Goal: Transaction & Acquisition: Purchase product/service

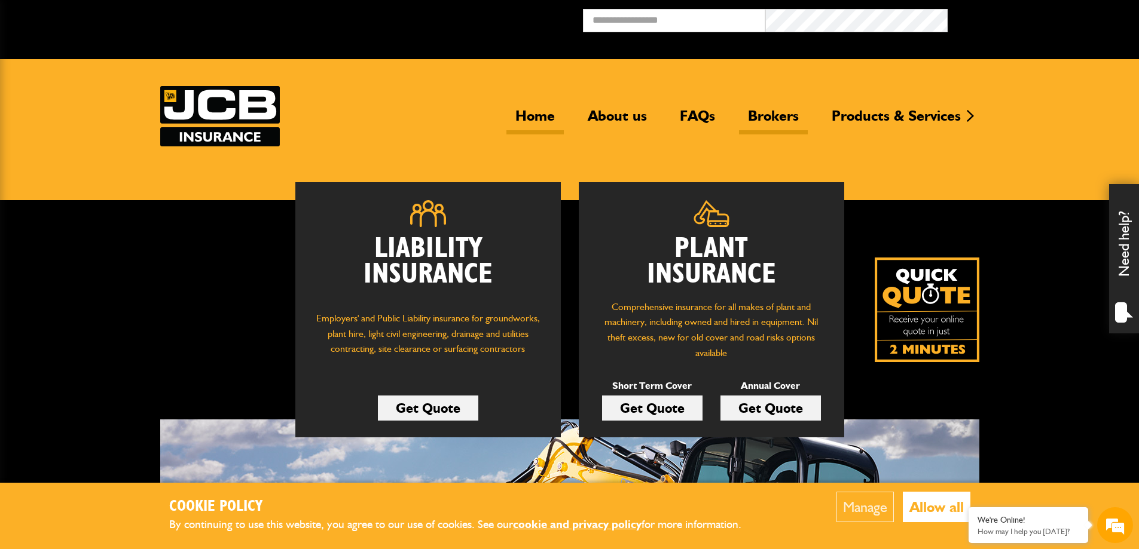
click at [779, 112] on link "Brokers" at bounding box center [773, 120] width 69 height 27
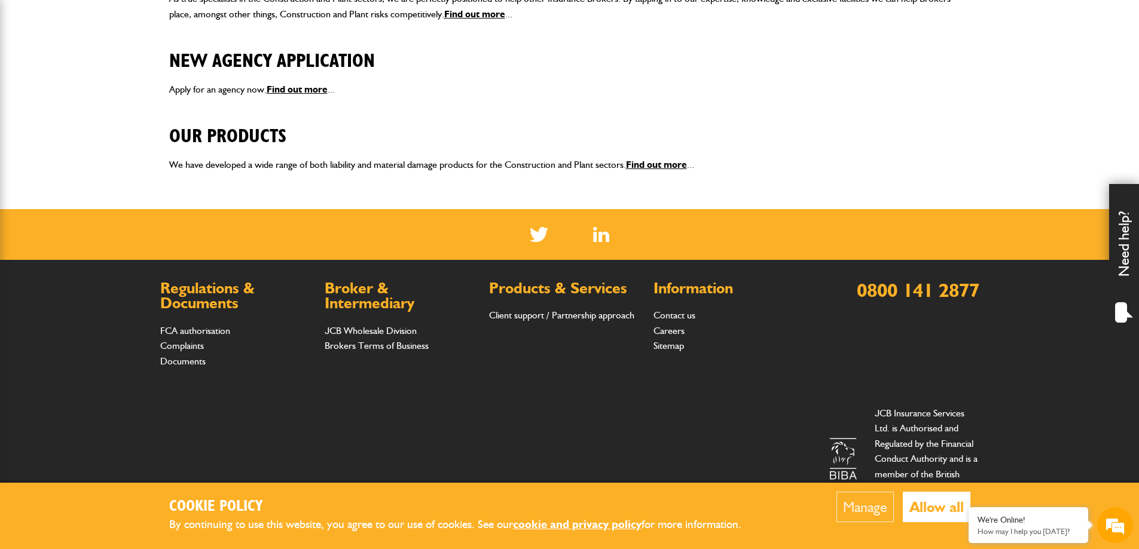
scroll to position [213, 0]
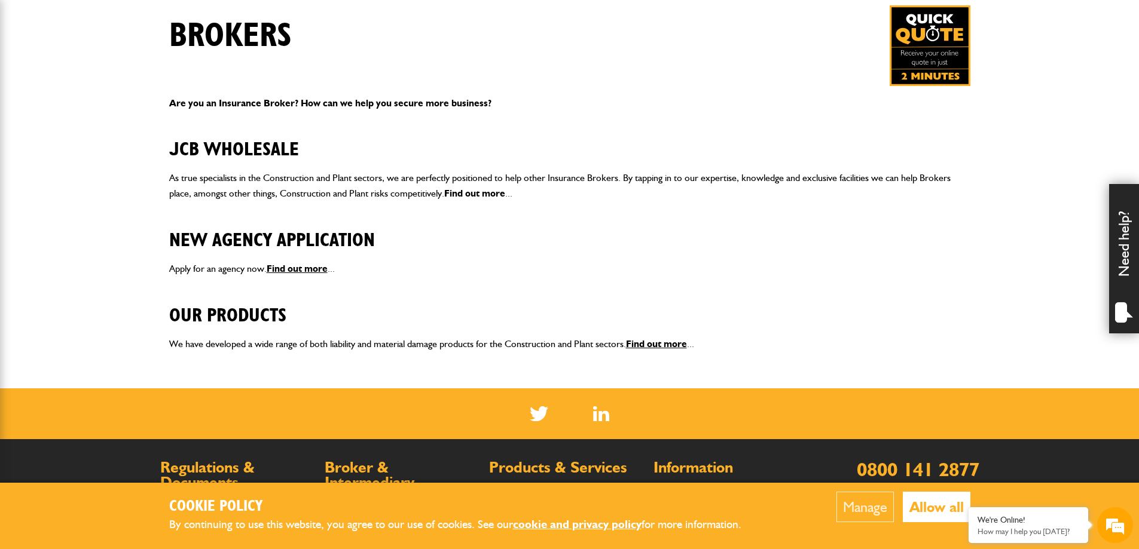
click at [493, 196] on link "Find out more" at bounding box center [474, 193] width 61 height 11
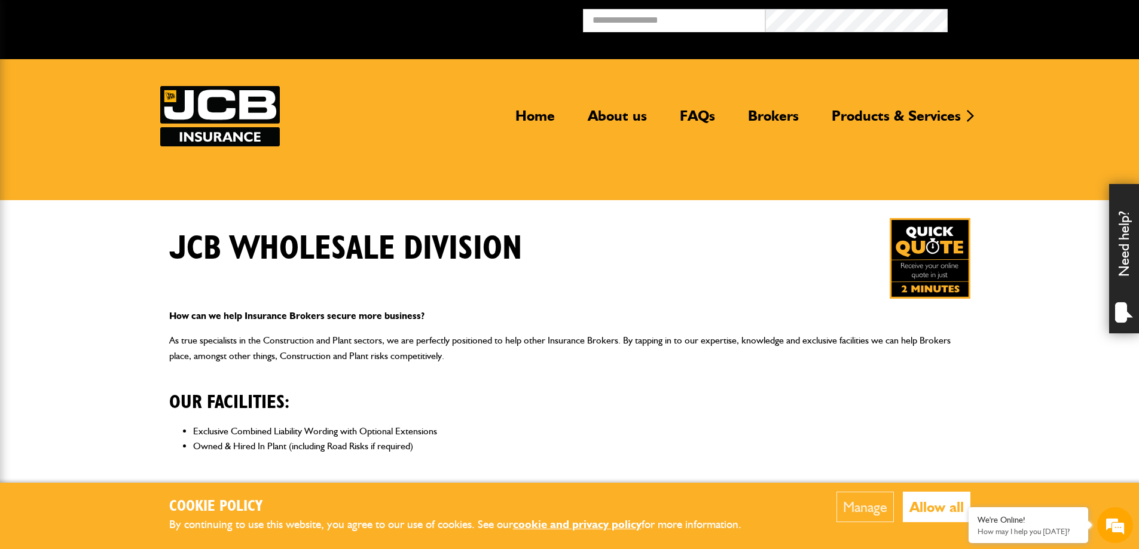
click at [912, 265] on img at bounding box center [929, 258] width 81 height 81
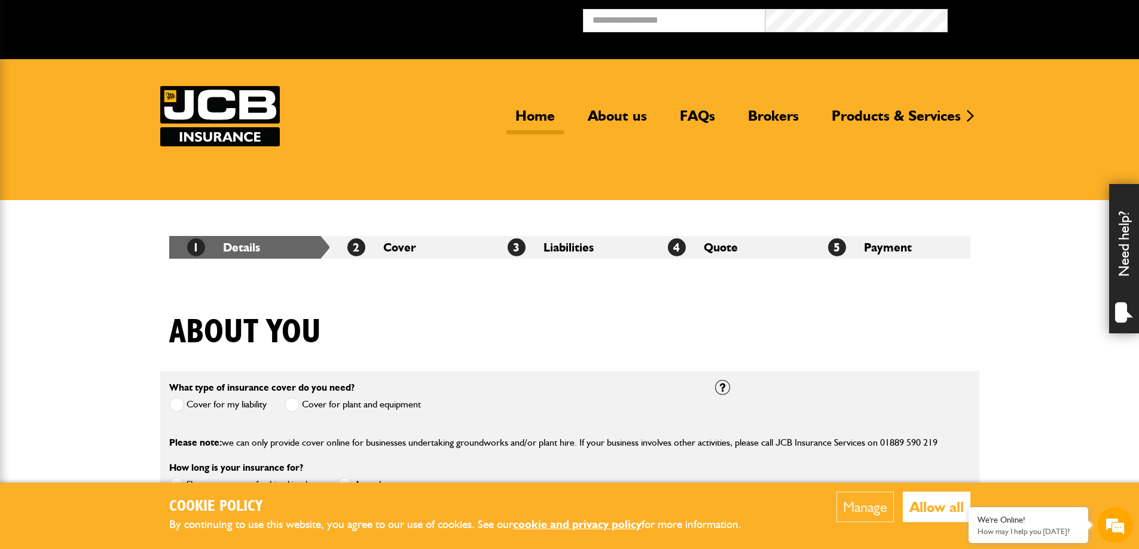
click at [533, 114] on link "Home" at bounding box center [534, 120] width 57 height 27
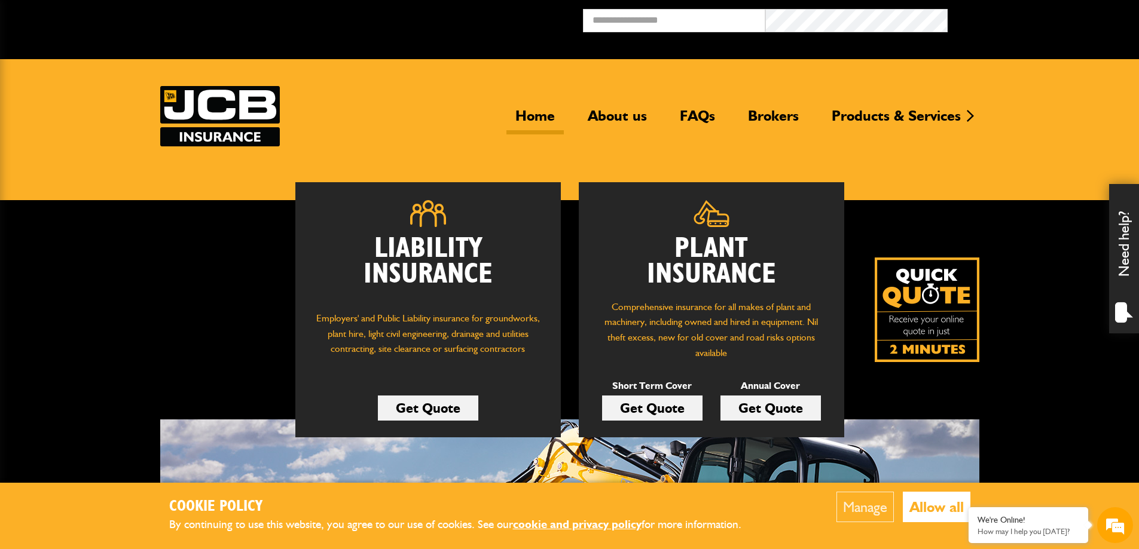
click at [769, 405] on link "Get Quote" at bounding box center [770, 408] width 100 height 25
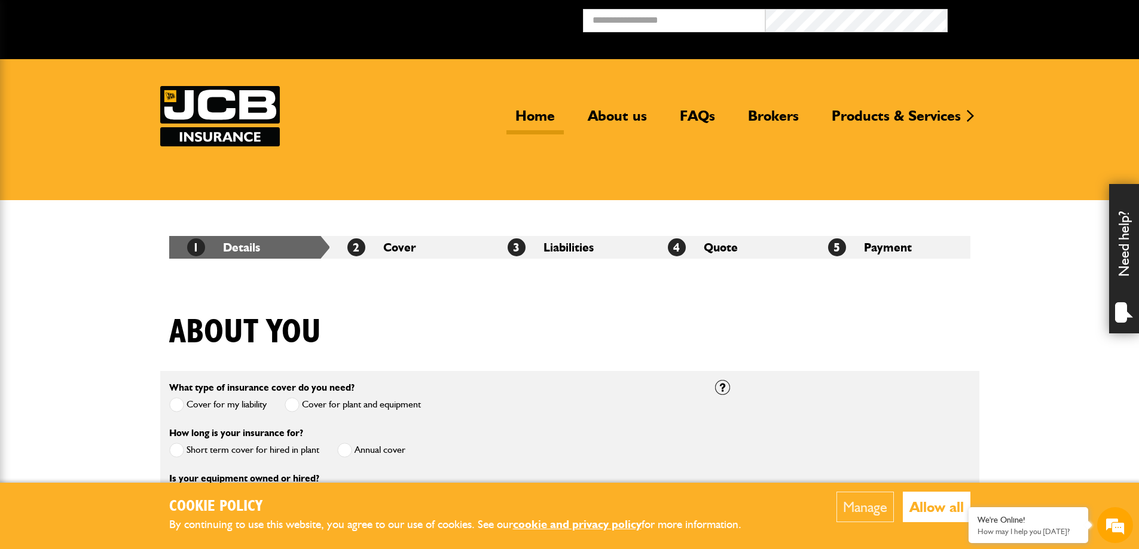
click at [535, 112] on link "Home" at bounding box center [534, 120] width 57 height 27
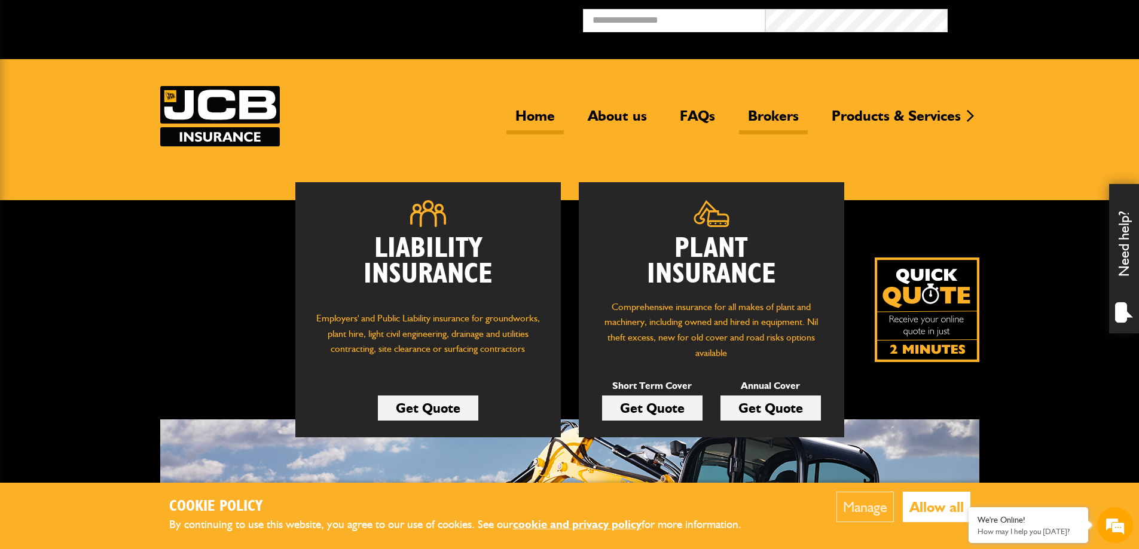
click at [770, 120] on link "Brokers" at bounding box center [773, 120] width 69 height 27
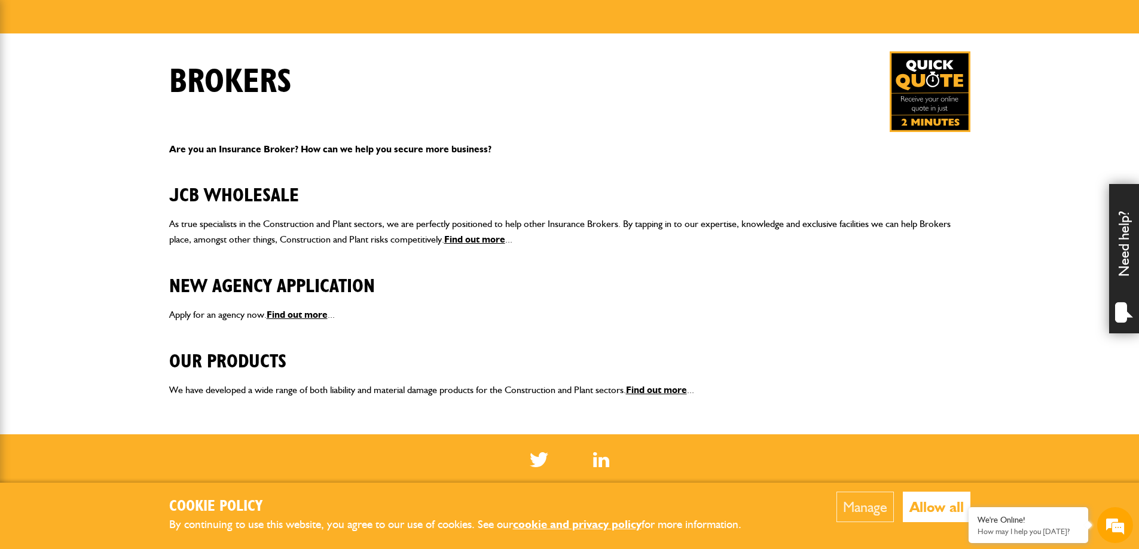
scroll to position [239, 0]
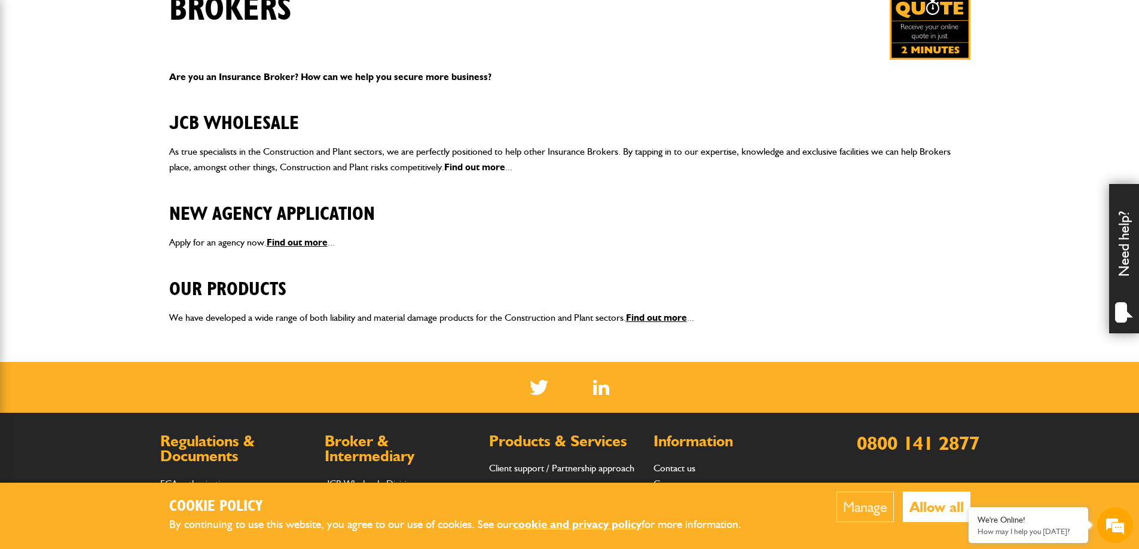
click at [483, 165] on link "Find out more" at bounding box center [474, 166] width 61 height 11
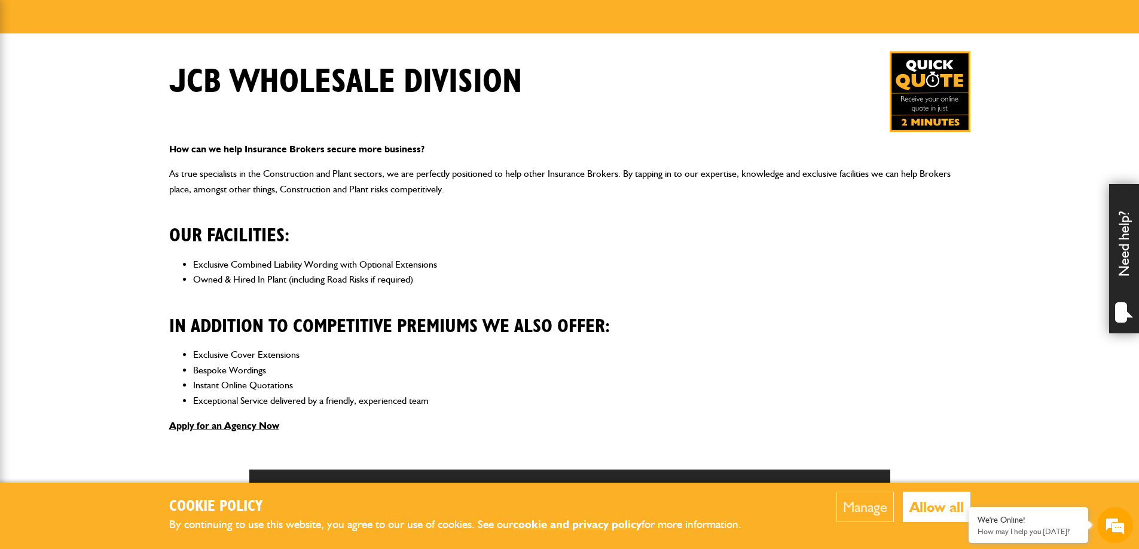
scroll to position [179, 0]
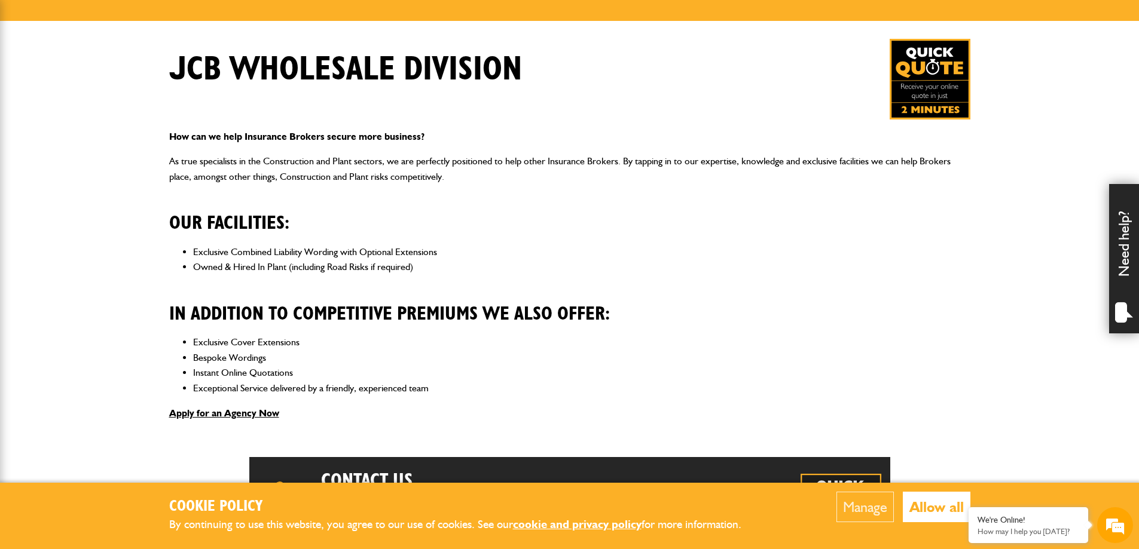
click at [956, 515] on button "Allow all" at bounding box center [937, 507] width 68 height 30
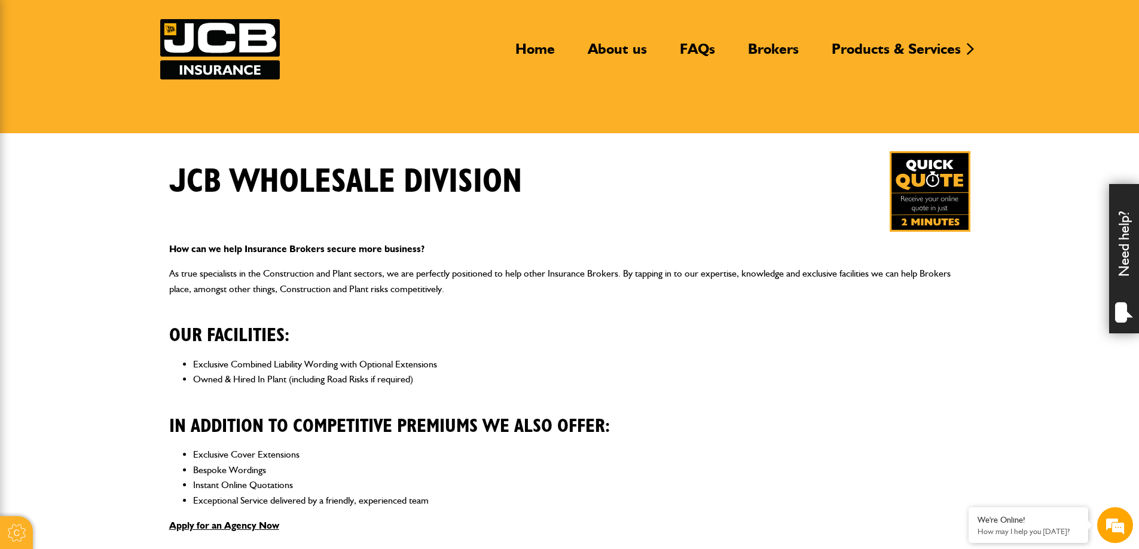
scroll to position [60, 0]
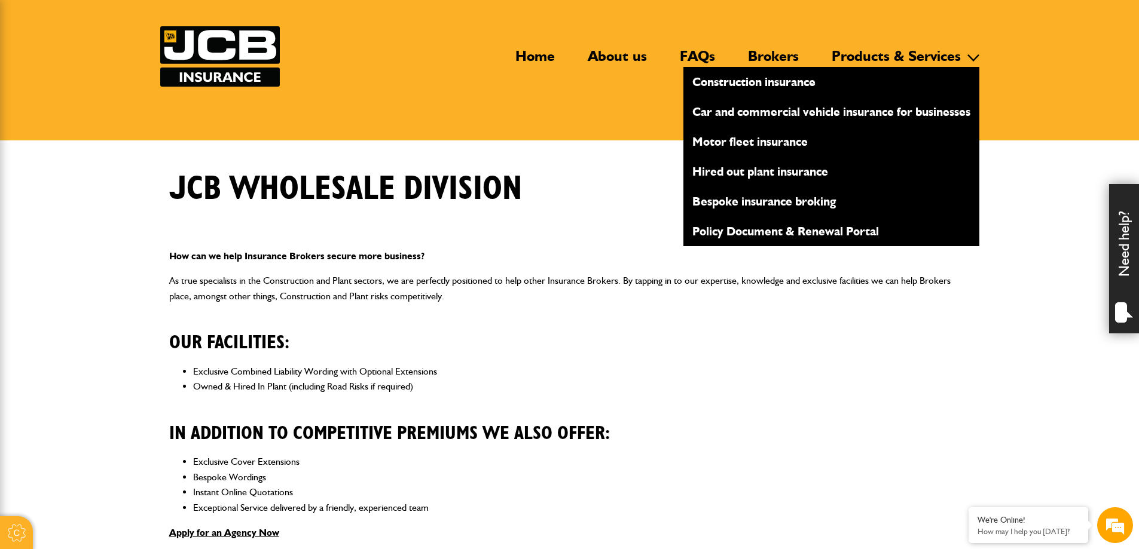
click at [781, 174] on link "Hired out plant insurance" at bounding box center [831, 171] width 296 height 20
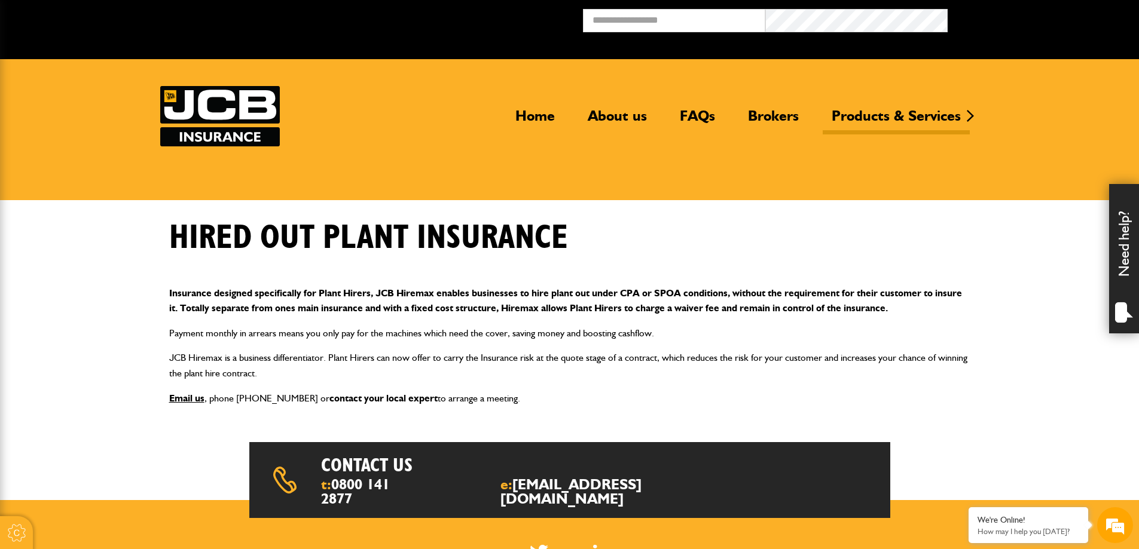
click at [392, 398] on link "contact your local expert" at bounding box center [383, 398] width 108 height 11
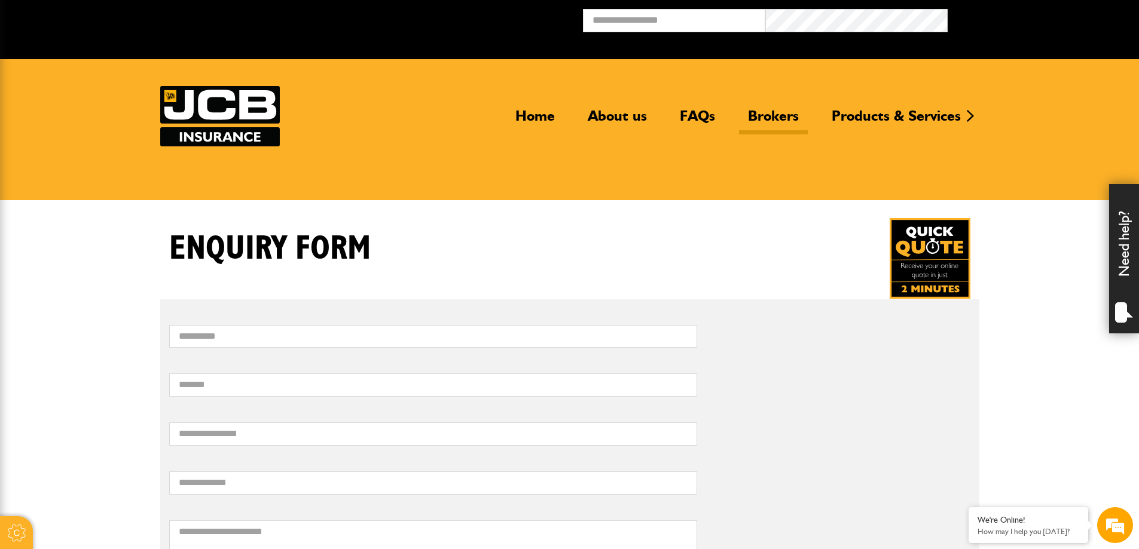
click at [760, 115] on link "Brokers" at bounding box center [773, 120] width 69 height 27
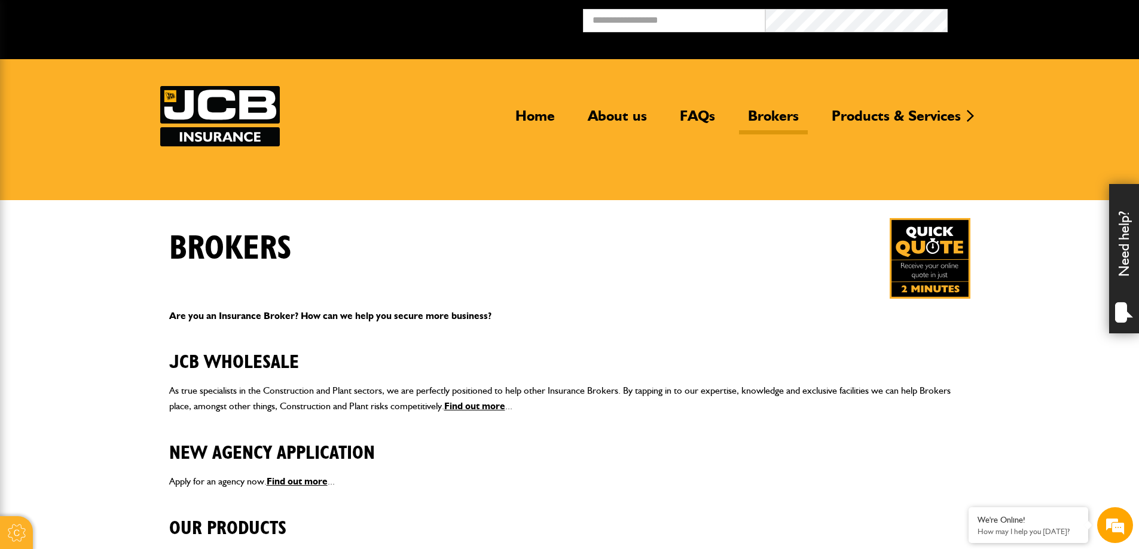
click at [287, 314] on p "Are you an Insurance Broker? How can we help you secure more business?" at bounding box center [569, 316] width 801 height 16
click at [403, 316] on p "Are you an Insurance Broker? How can we help you secure more business?" at bounding box center [569, 316] width 801 height 16
click at [476, 402] on link "Find out more" at bounding box center [474, 405] width 61 height 11
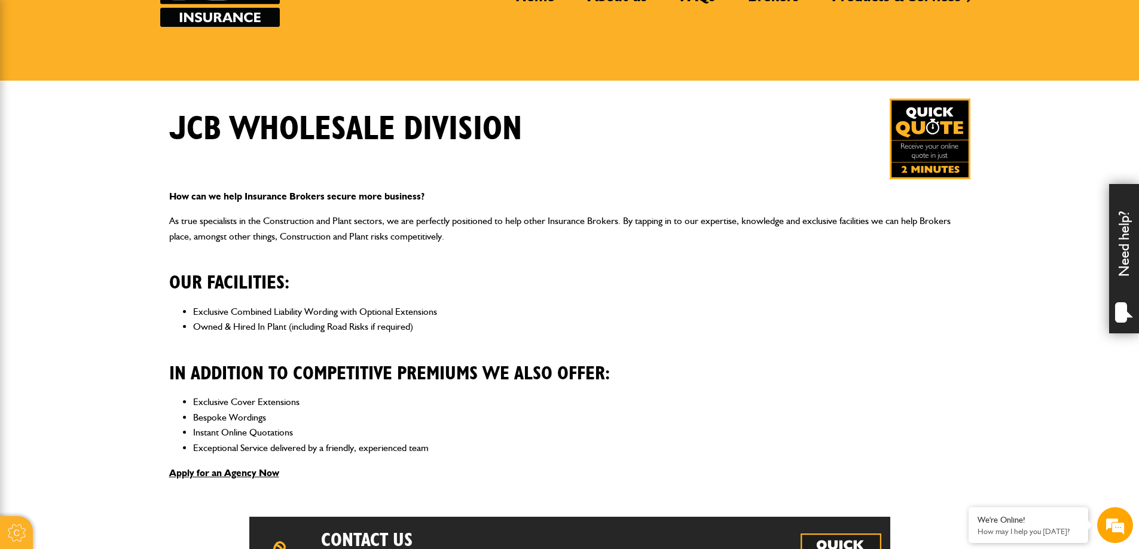
scroll to position [299, 0]
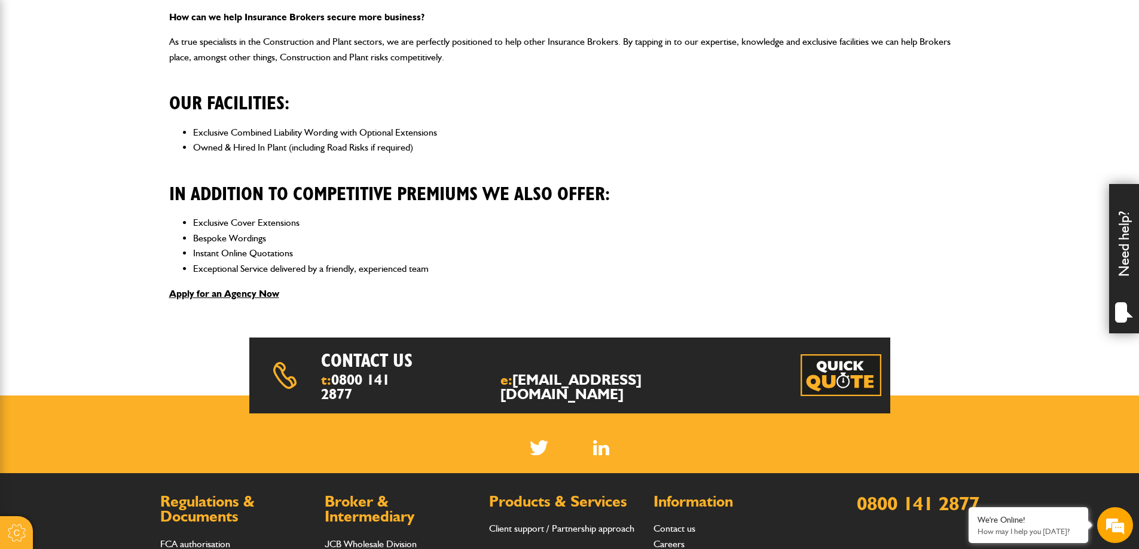
click at [835, 380] on img at bounding box center [840, 375] width 81 height 42
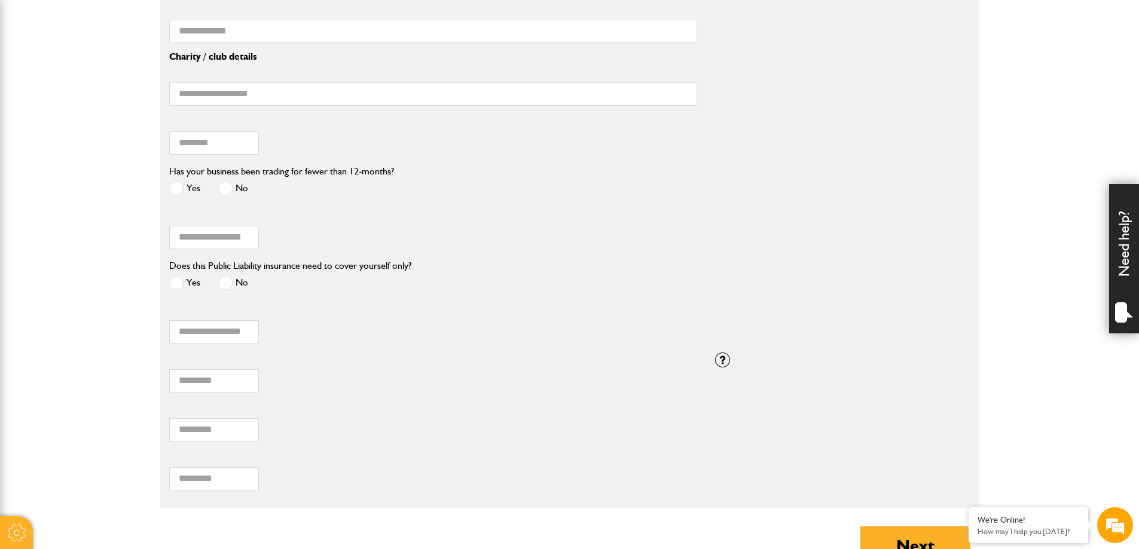
scroll to position [1195, 0]
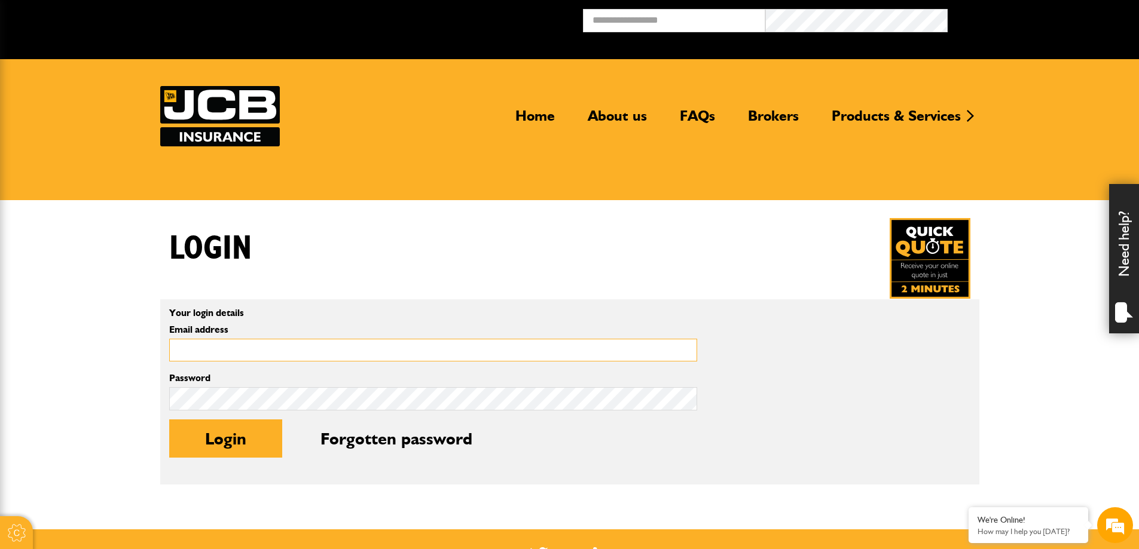
click at [230, 351] on input "Email address" at bounding box center [433, 350] width 528 height 23
type input "**********"
click at [217, 440] on button "Login" at bounding box center [225, 439] width 113 height 38
type input "**********"
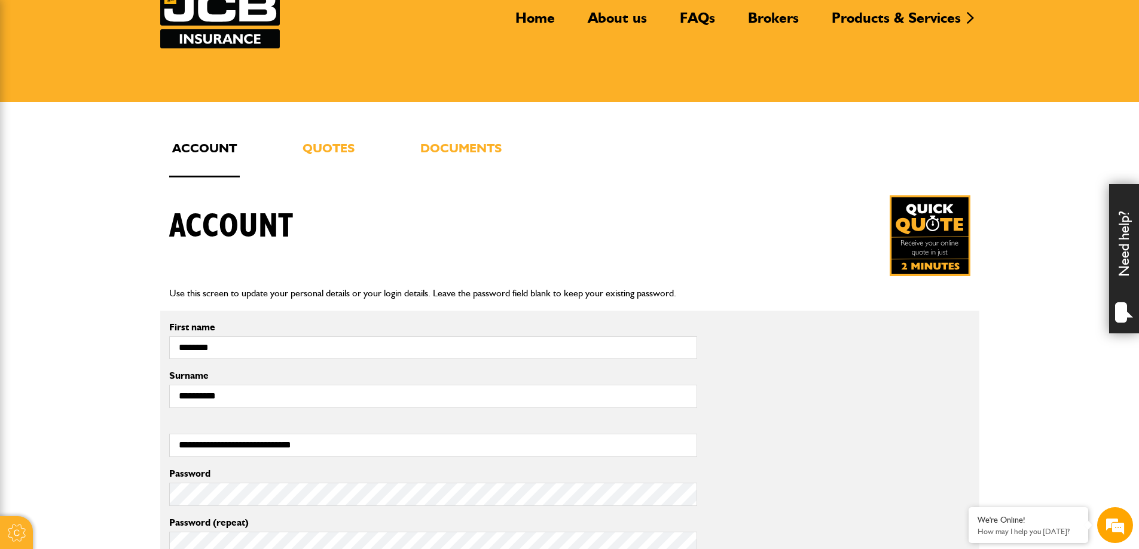
scroll to position [239, 0]
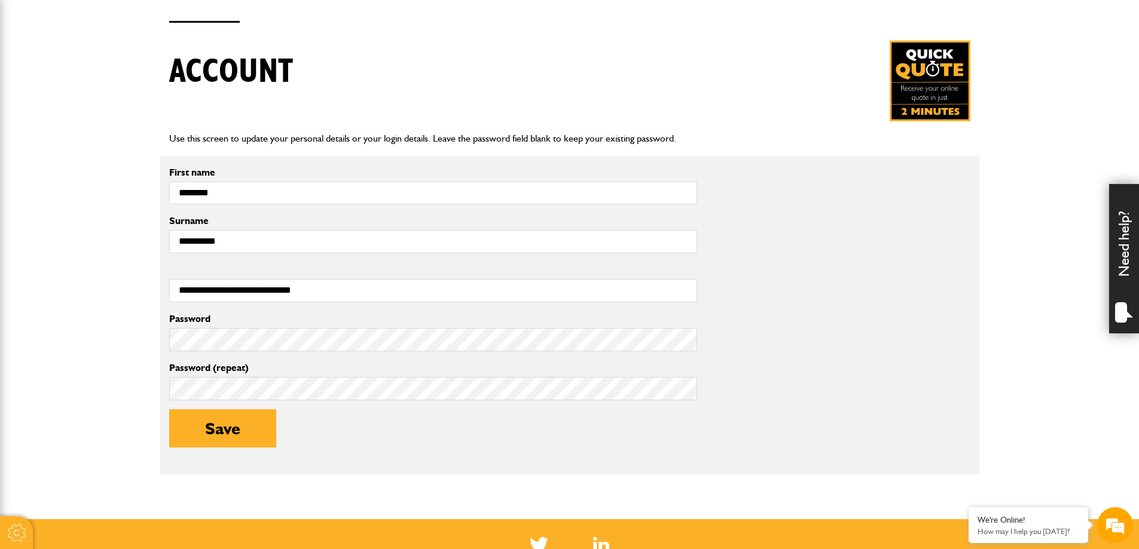
click at [251, 326] on div "Password" at bounding box center [433, 332] width 528 height 37
click at [328, 454] on div "Save" at bounding box center [433, 437] width 528 height 56
click at [192, 429] on button "Save" at bounding box center [222, 428] width 107 height 38
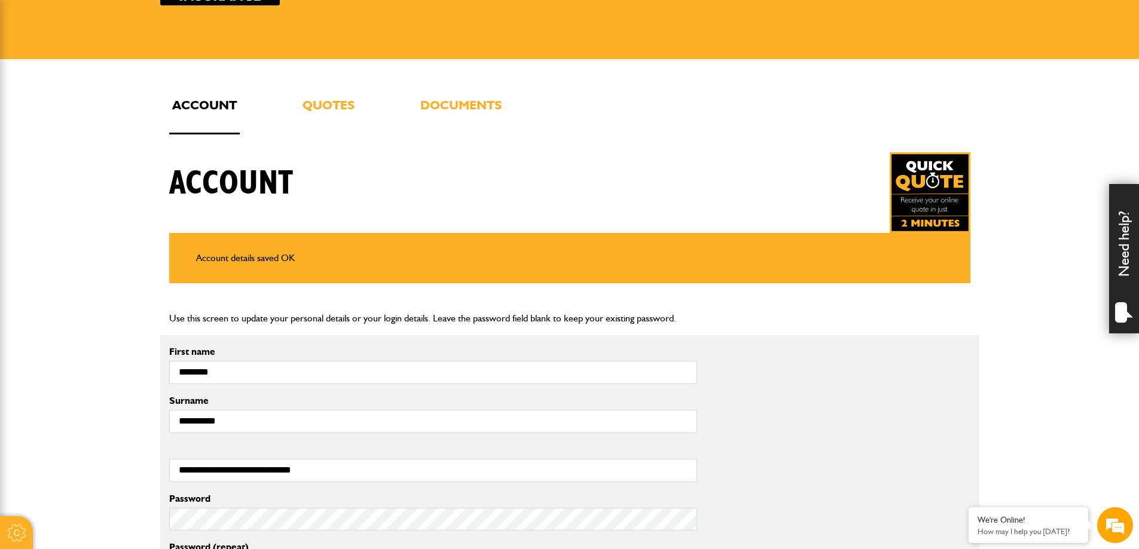
scroll to position [239, 0]
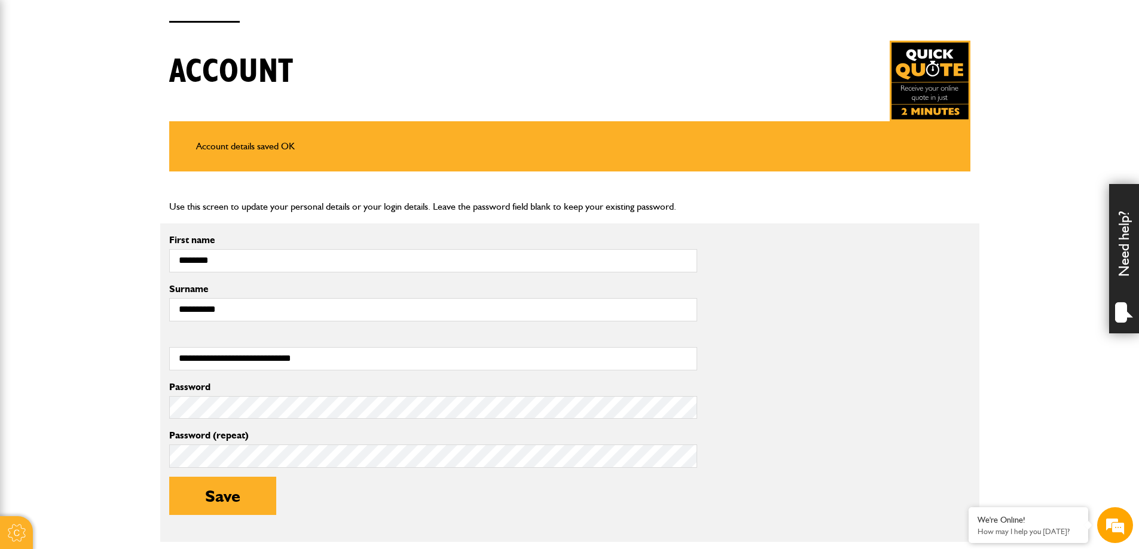
click at [250, 516] on div "Save" at bounding box center [433, 505] width 528 height 56
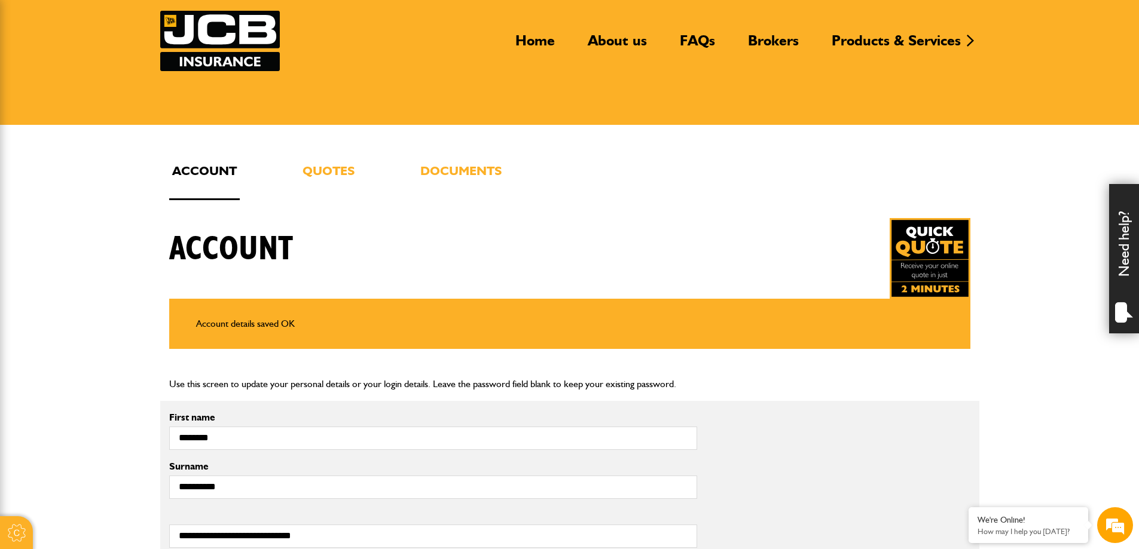
scroll to position [60, 0]
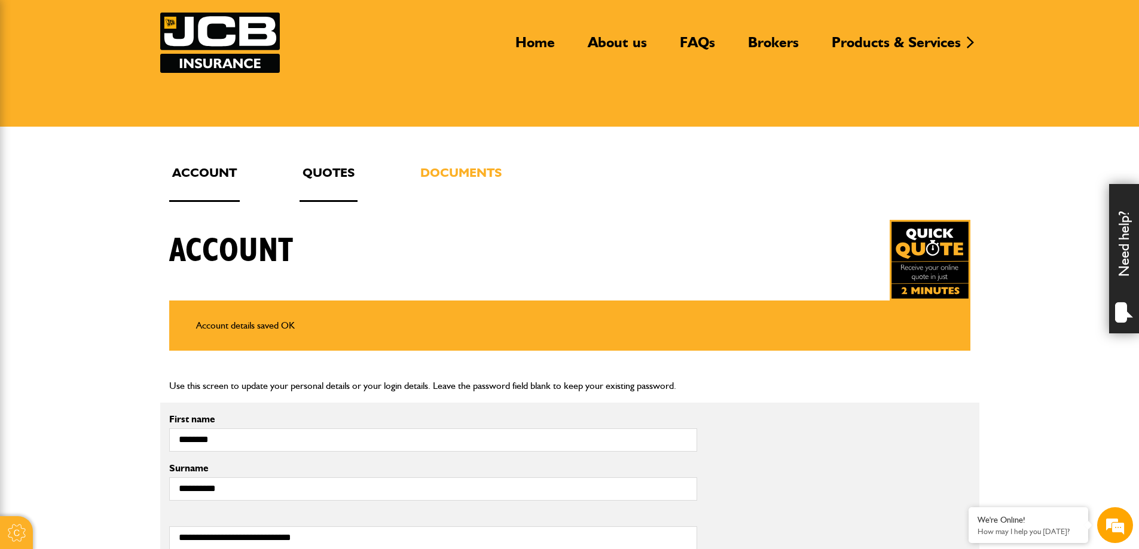
click at [324, 176] on link "Quotes" at bounding box center [328, 182] width 58 height 39
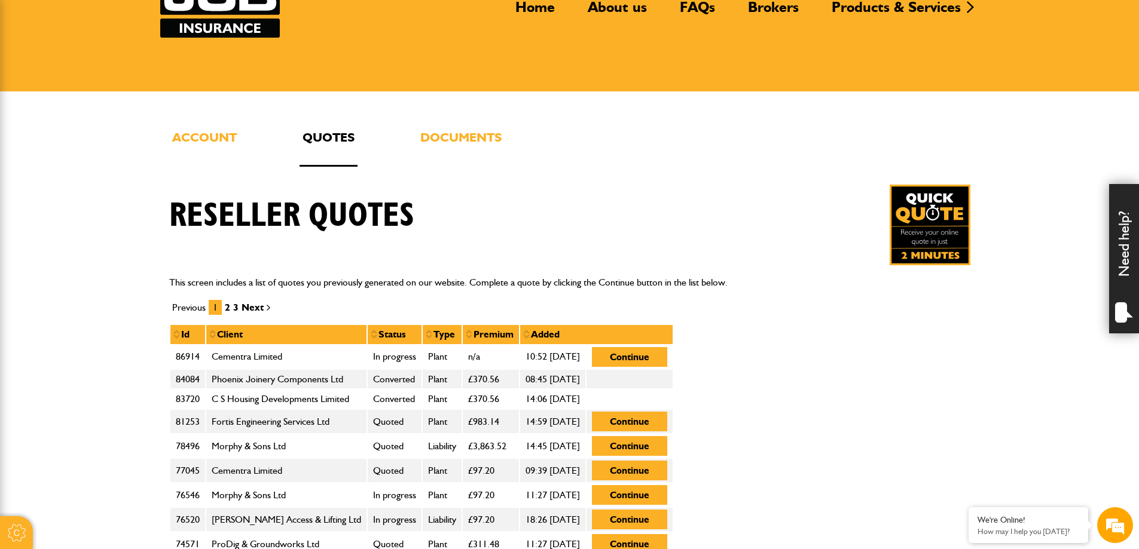
scroll to position [179, 0]
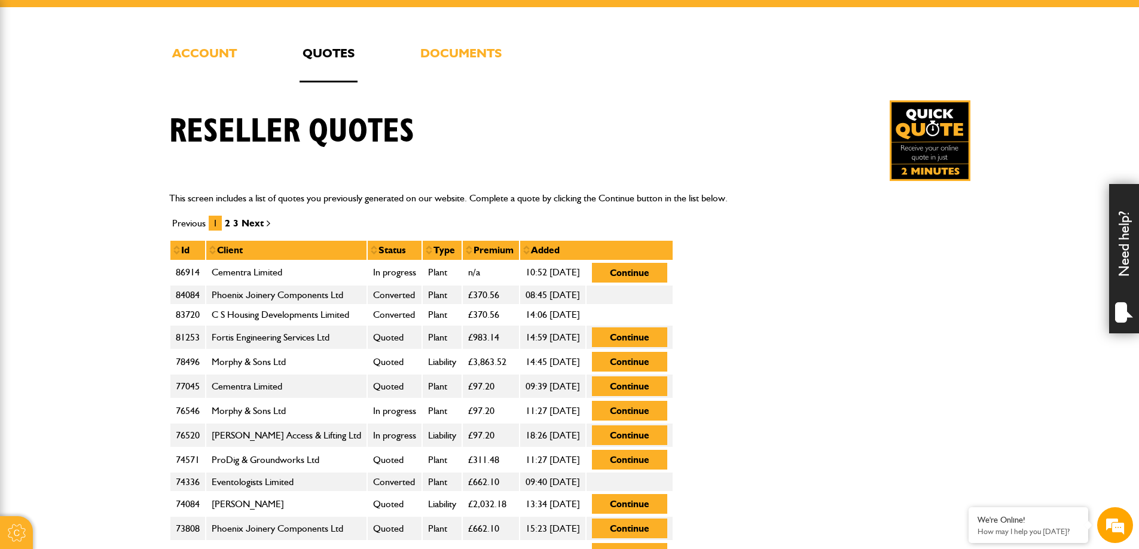
click at [320, 49] on link "Quotes" at bounding box center [328, 62] width 58 height 39
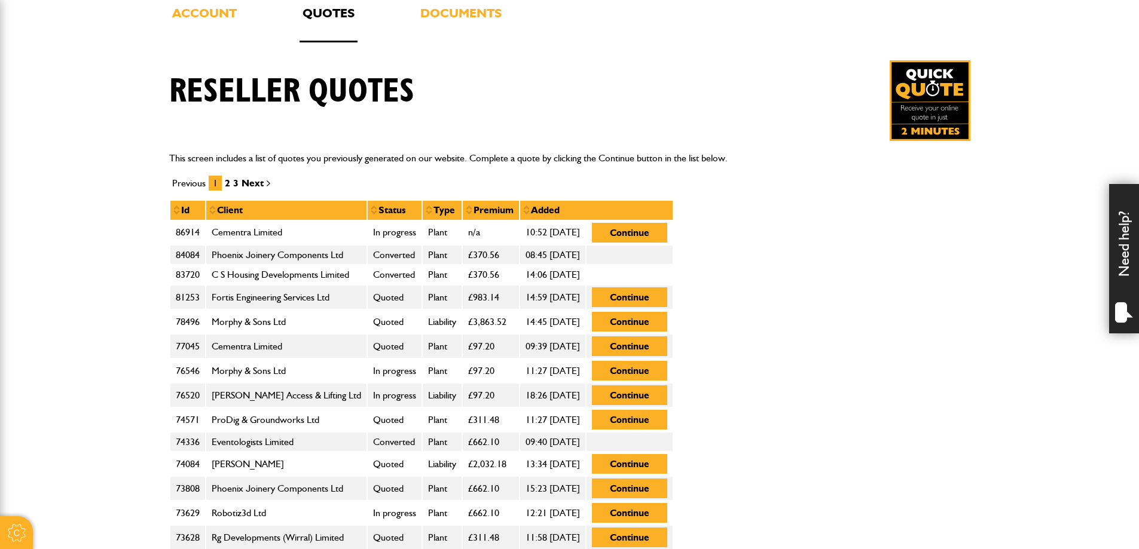
scroll to position [239, 0]
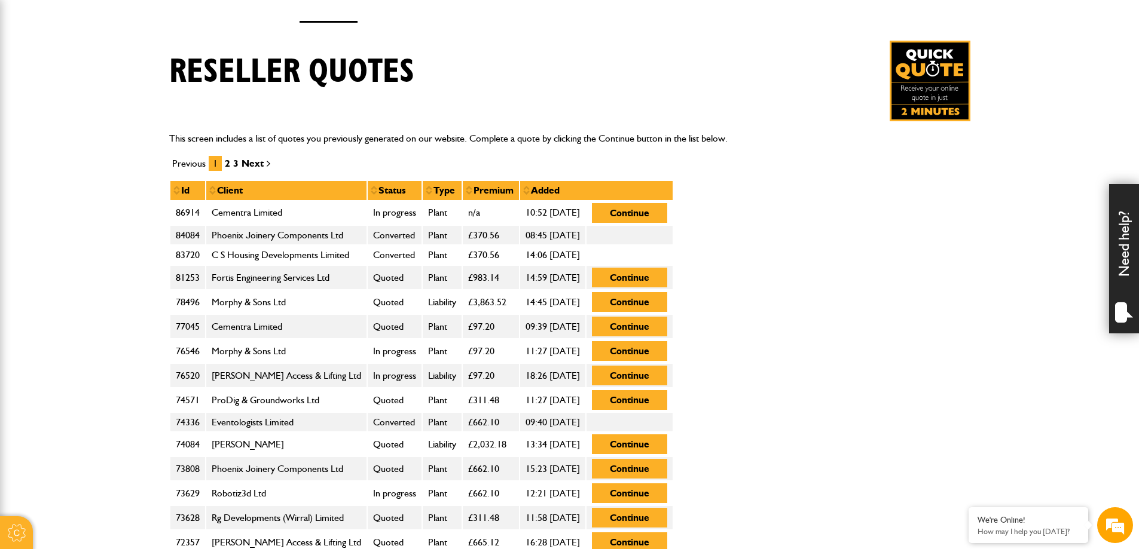
click at [919, 72] on img at bounding box center [929, 81] width 81 height 81
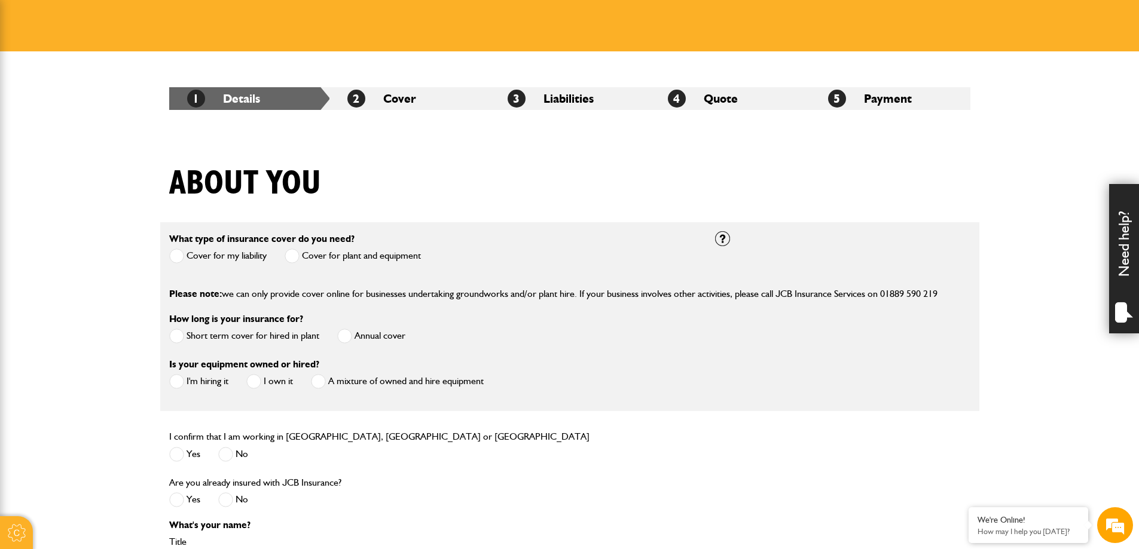
scroll to position [299, 0]
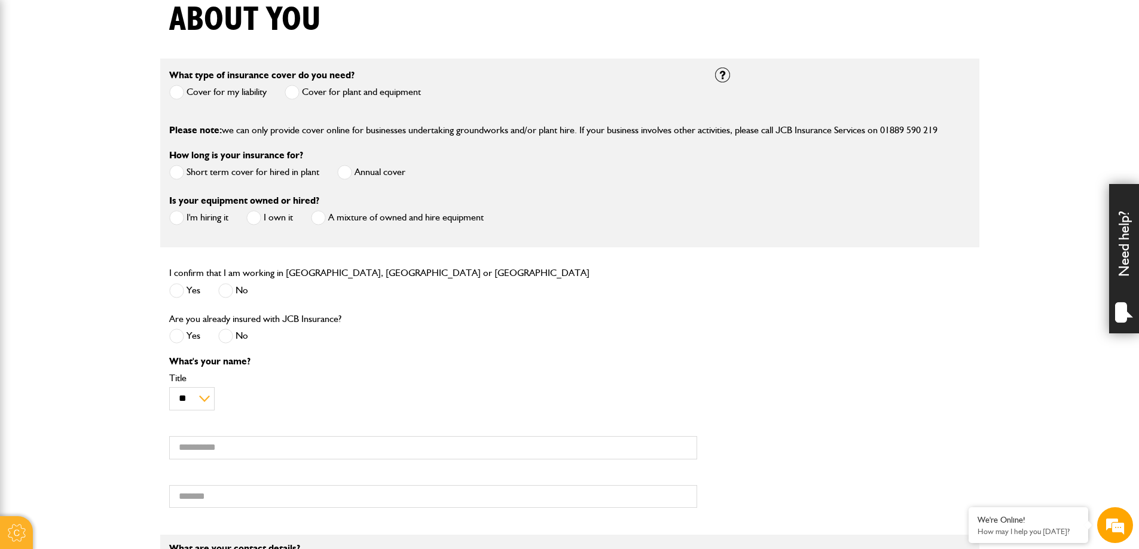
click at [301, 89] on label "Cover for plant and equipment" at bounding box center [353, 92] width 136 height 15
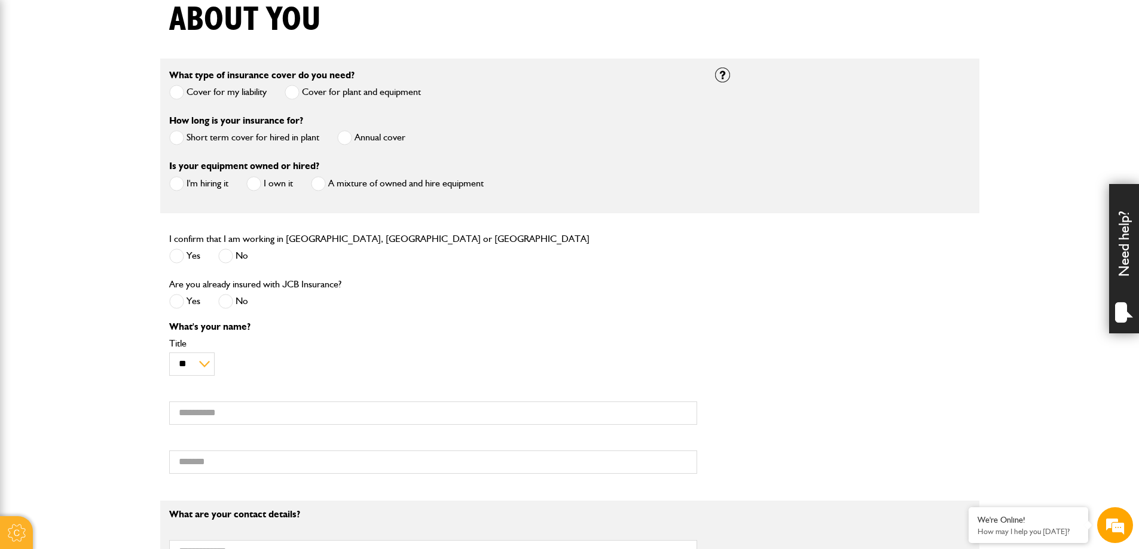
click at [353, 140] on label "Annual cover" at bounding box center [371, 137] width 68 height 15
click at [374, 182] on label "A mixture of owned and hire equipment" at bounding box center [397, 183] width 173 height 15
click at [186, 253] on label "Yes" at bounding box center [184, 256] width 31 height 15
click at [233, 307] on label "No" at bounding box center [233, 301] width 30 height 15
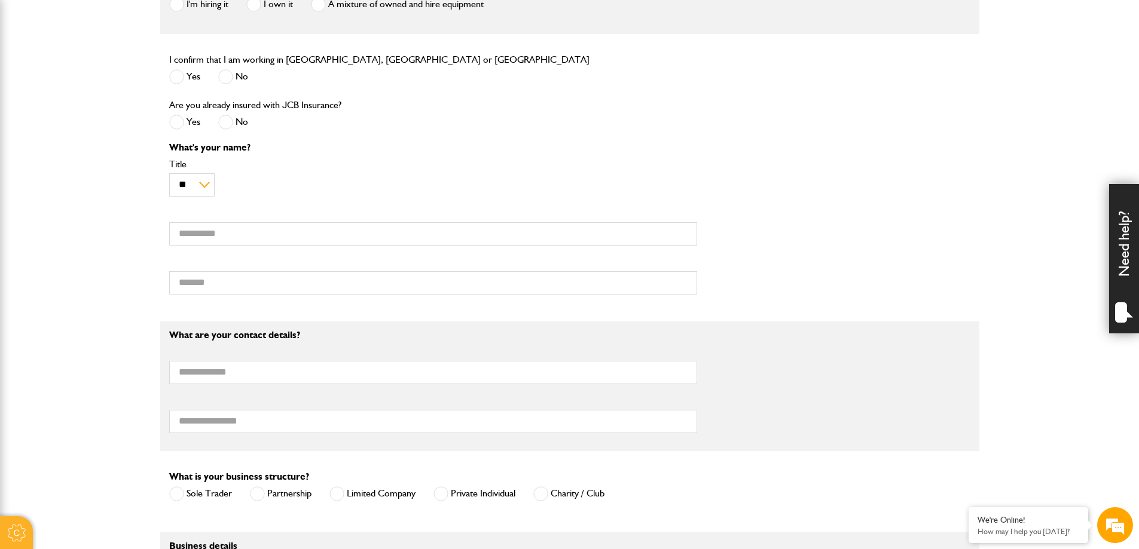
scroll to position [777, 0]
